Goal: Download file/media

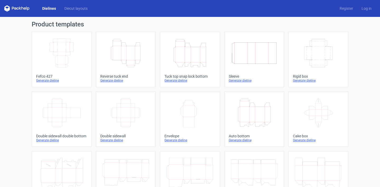
click at [50, 81] on div "Generate dieline" at bounding box center [61, 80] width 51 height 4
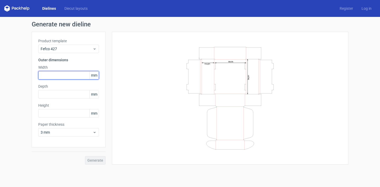
click at [78, 73] on input "text" at bounding box center [68, 75] width 61 height 8
type input "35"
type input "26"
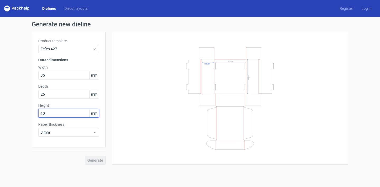
type input "10"
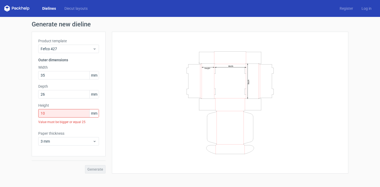
click at [42, 164] on div "Generate" at bounding box center [69, 164] width 74 height 17
click at [66, 73] on input "35" at bounding box center [68, 75] width 61 height 8
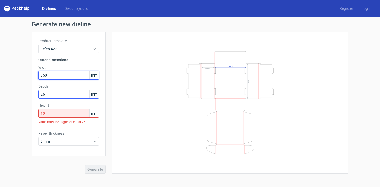
type input "350"
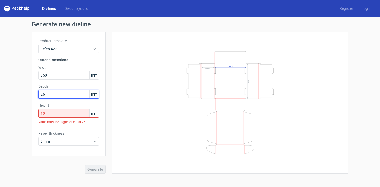
click at [61, 92] on input "26" at bounding box center [68, 94] width 61 height 8
type input "260"
click at [55, 111] on input "10" at bounding box center [68, 113] width 61 height 8
click at [56, 114] on input "10" at bounding box center [68, 113] width 61 height 8
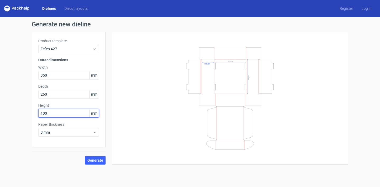
type input "100"
click at [94, 161] on span "Generate" at bounding box center [95, 160] width 16 height 4
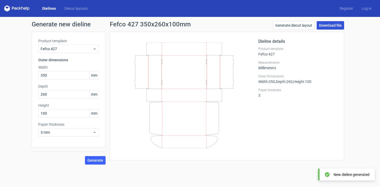
click at [330, 25] on link "Download file" at bounding box center [330, 25] width 27 height 8
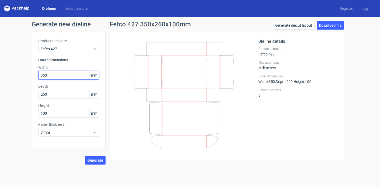
click at [68, 73] on input "350" at bounding box center [68, 75] width 61 height 8
type input "302"
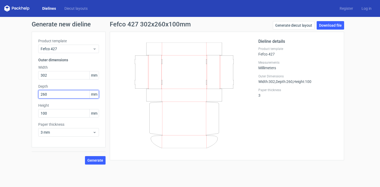
click at [64, 95] on input "260" at bounding box center [68, 94] width 61 height 8
type input "233"
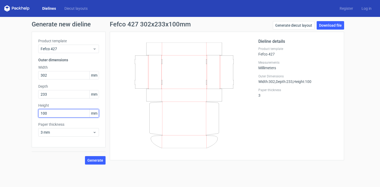
click at [70, 113] on input "100" at bounding box center [68, 113] width 61 height 8
type input "88"
click at [61, 165] on div "Generate new dieline Product template Fefco 427 Outer dimensions Width 302 mm D…" at bounding box center [190, 93] width 380 height 152
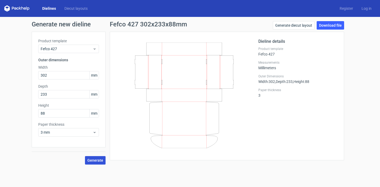
click at [97, 160] on span "Generate" at bounding box center [95, 160] width 16 height 4
click at [331, 24] on link "Download file" at bounding box center [330, 25] width 27 height 8
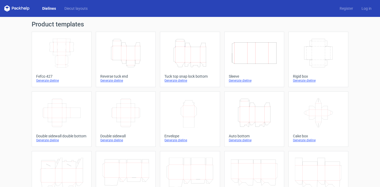
click at [47, 80] on div "Generate dieline" at bounding box center [61, 80] width 51 height 4
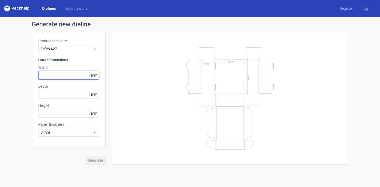
click at [78, 73] on input "text" at bounding box center [68, 75] width 61 height 8
type input "350"
type input "260"
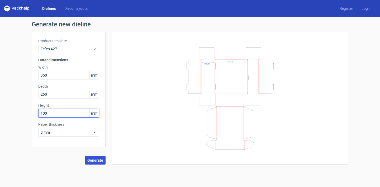
type input "100"
click at [95, 162] on span "Generate" at bounding box center [95, 160] width 16 height 4
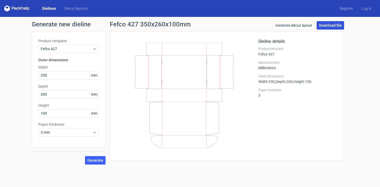
click at [332, 26] on link "Download file" at bounding box center [330, 25] width 27 height 8
